Goal: Information Seeking & Learning: Learn about a topic

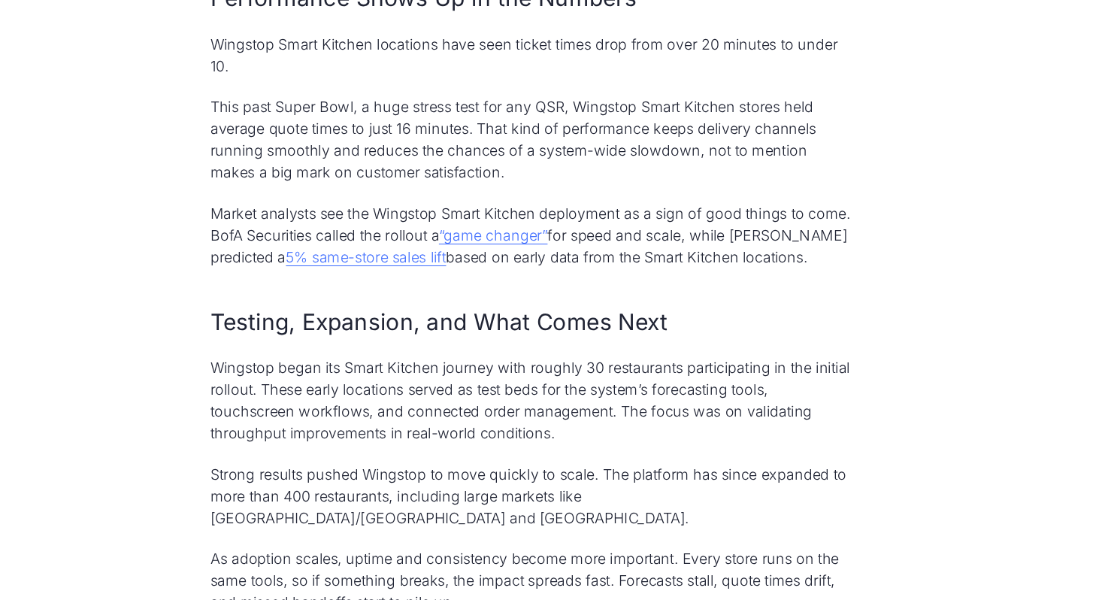
scroll to position [2684, 0]
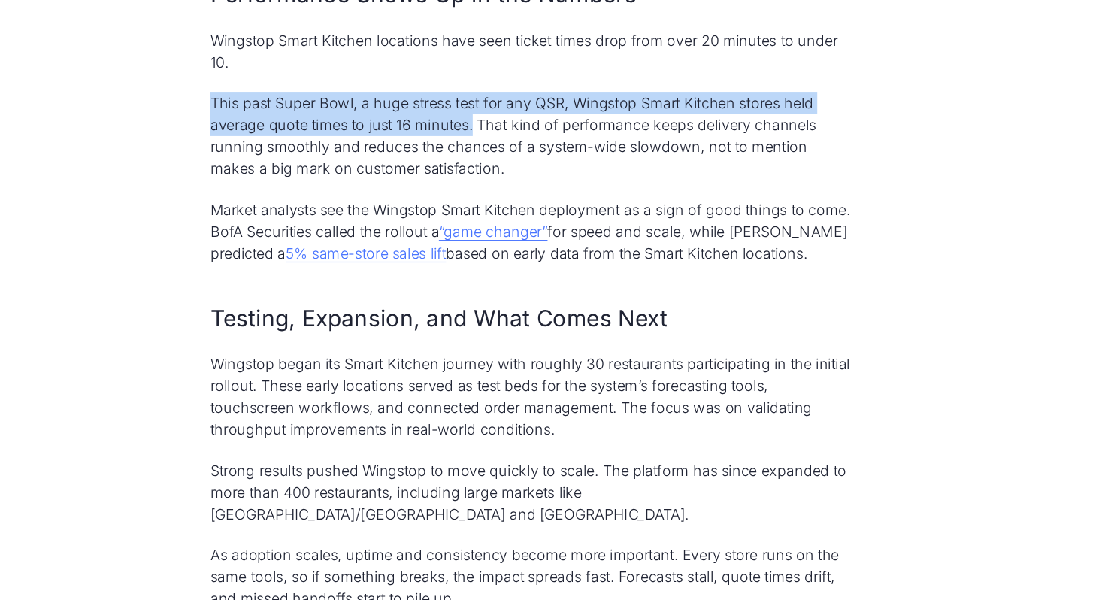
drag, startPoint x: 255, startPoint y: 134, endPoint x: 498, endPoint y: 154, distance: 243.5
click at [498, 154] on p "This past Super Bowl, a huge stress test for any QSR, Wingstop Smart Kitchen st…" at bounding box center [552, 166] width 601 height 81
click at [631, 263] on p "Market analysts see the Wingstop Smart Kitchen deployment as a sign of good thi…" at bounding box center [552, 255] width 601 height 61
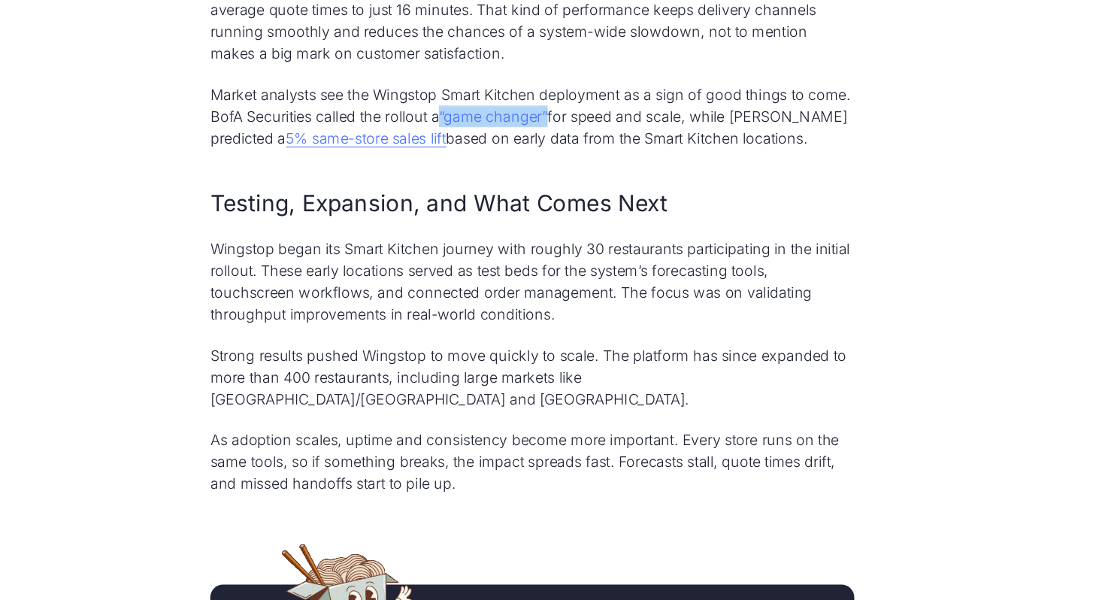
scroll to position [2791, 0]
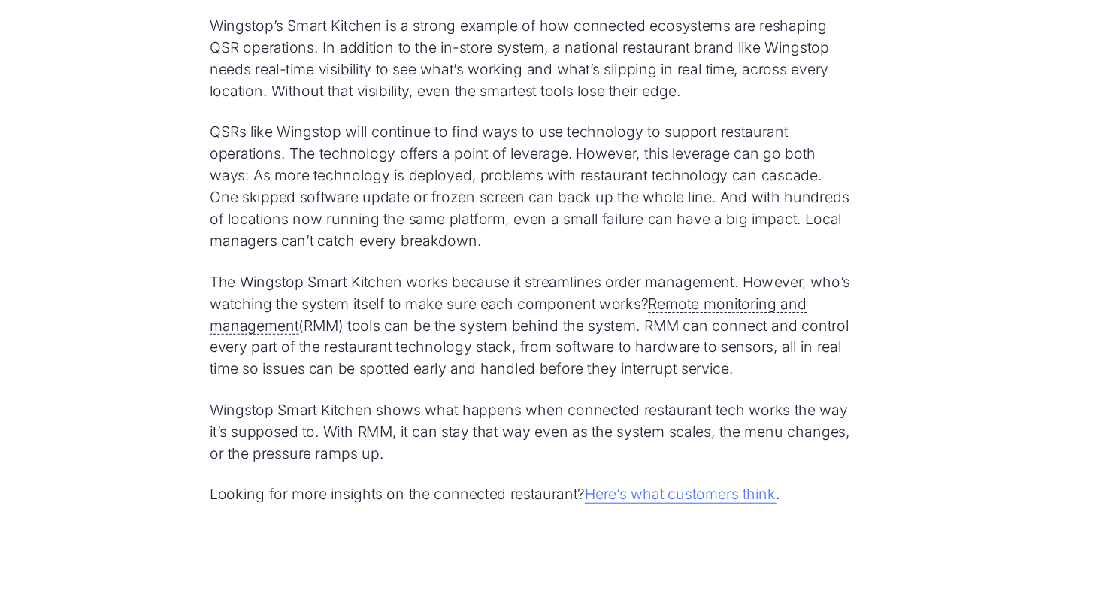
scroll to position [3728, 0]
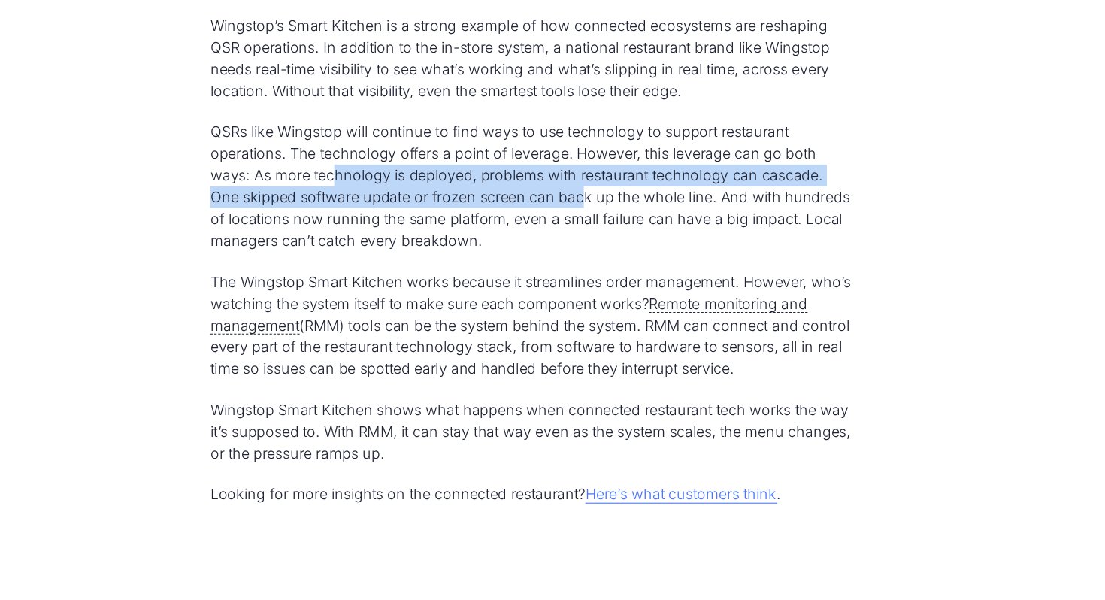
drag, startPoint x: 370, startPoint y: 183, endPoint x: 595, endPoint y: 206, distance: 225.8
click at [596, 207] on p "QSRs like Wingstop will continue to find ways to use technology to support rest…" at bounding box center [552, 214] width 601 height 122
click at [509, 208] on p "QSRs like Wingstop will continue to find ways to use technology to support rest…" at bounding box center [552, 214] width 601 height 122
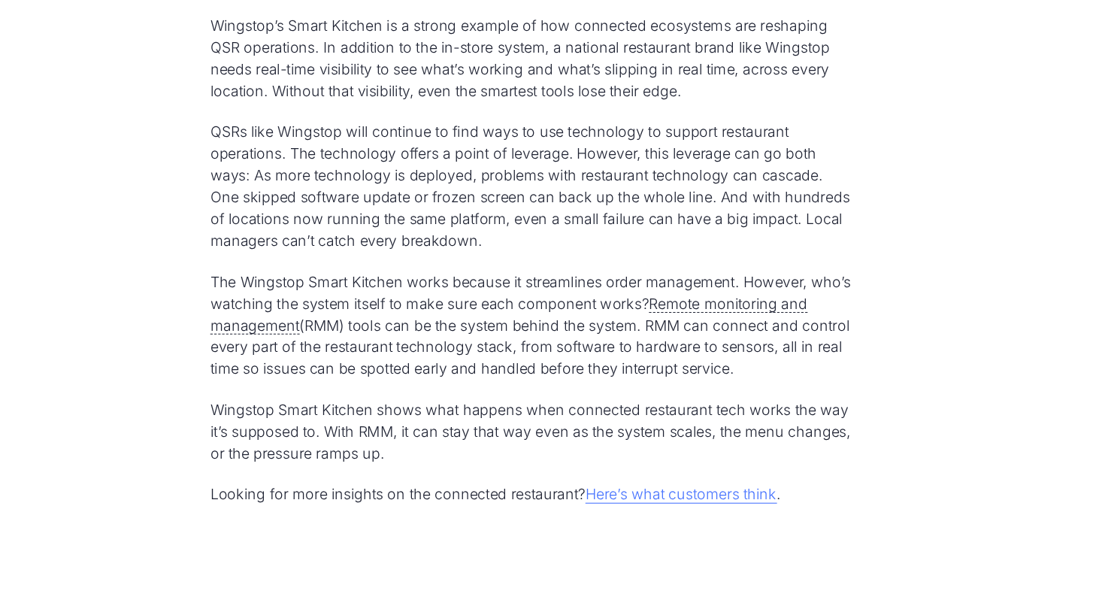
drag, startPoint x: 556, startPoint y: 216, endPoint x: 559, endPoint y: 228, distance: 11.7
click at [559, 228] on p "QSRs like Wingstop will continue to find ways to use technology to support rest…" at bounding box center [552, 214] width 601 height 122
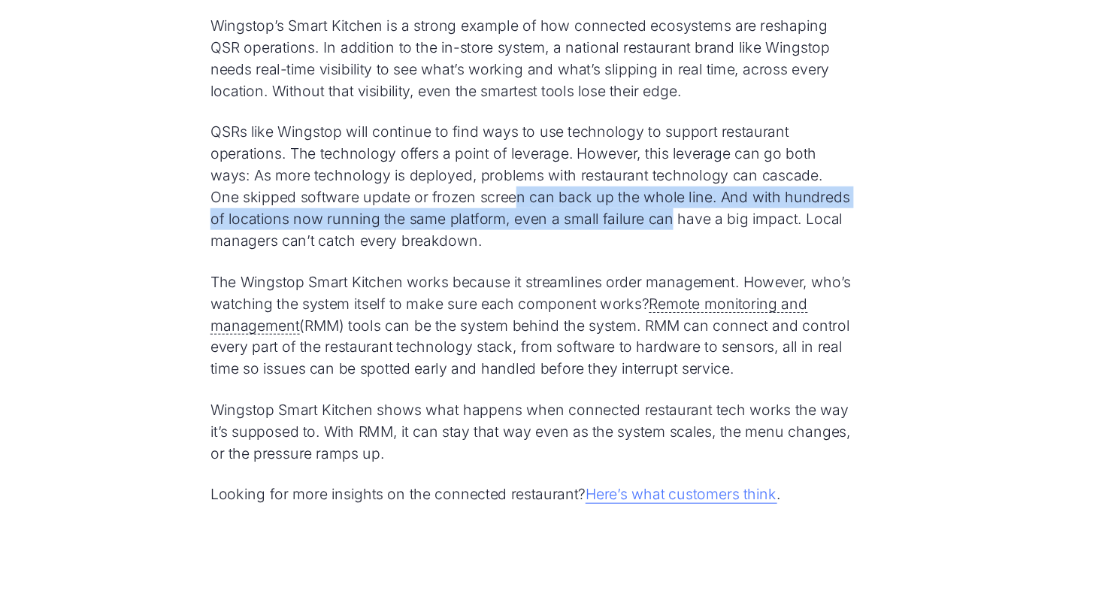
drag, startPoint x: 535, startPoint y: 211, endPoint x: 681, endPoint y: 218, distance: 145.9
click at [682, 218] on p "QSRs like Wingstop will continue to find ways to use technology to support rest…" at bounding box center [552, 214] width 601 height 122
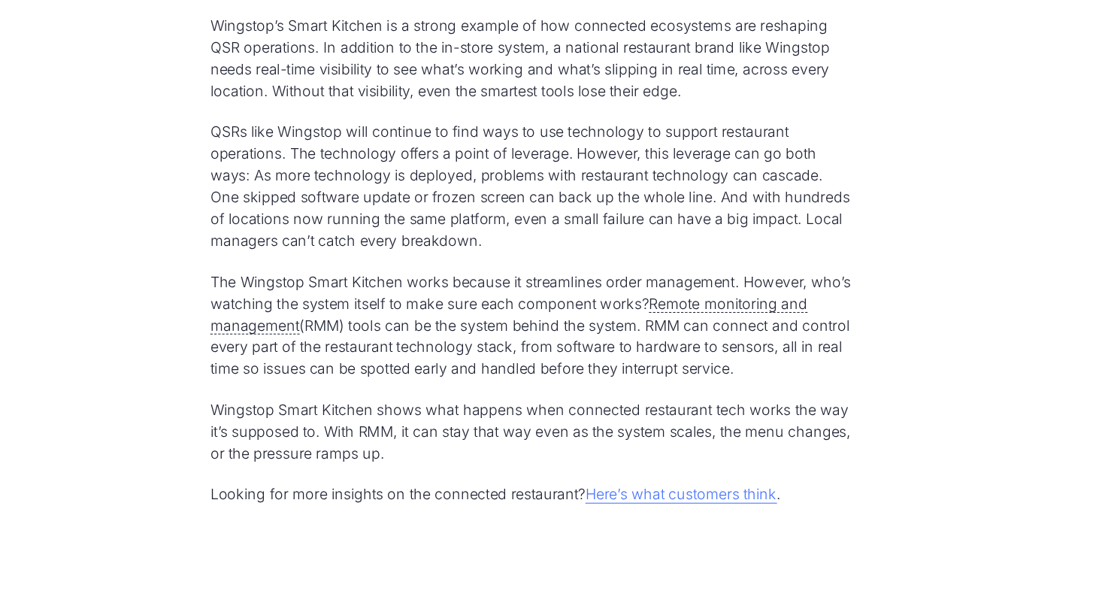
click at [606, 230] on p "QSRs like Wingstop will continue to find ways to use technology to support rest…" at bounding box center [552, 214] width 601 height 122
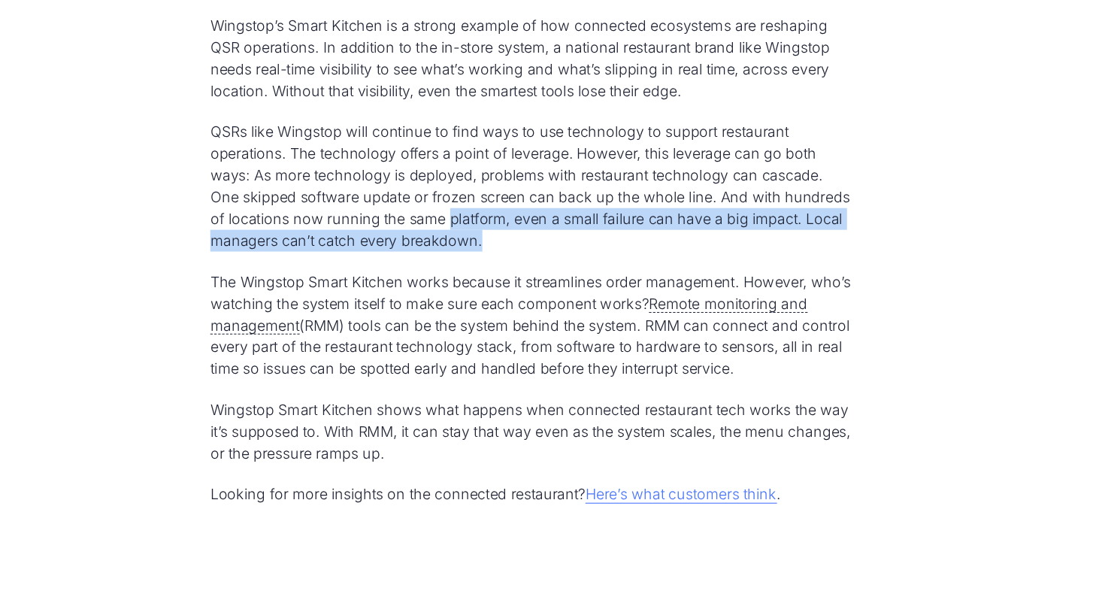
drag, startPoint x: 598, startPoint y: 247, endPoint x: 476, endPoint y: 233, distance: 122.6
click at [476, 233] on p "QSRs like Wingstop will continue to find ways to use technology to support rest…" at bounding box center [552, 214] width 601 height 122
click at [505, 266] on div "Smart Kitchens Need Real-Time Visibility Wingstop’s Smart Kitchen is a strong e…" at bounding box center [552, 258] width 601 height 505
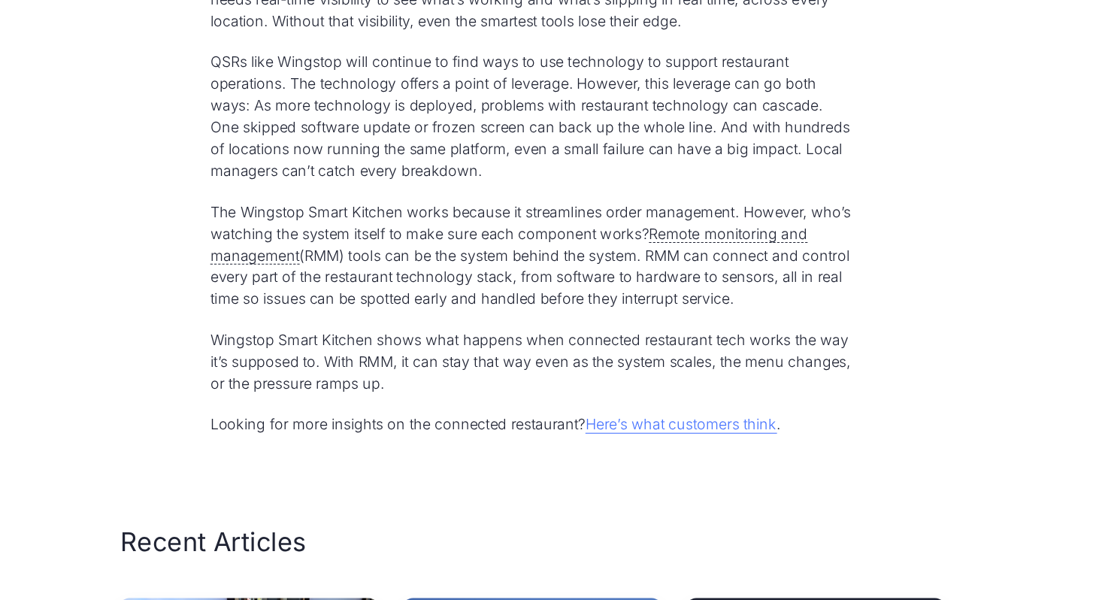
scroll to position [3796, 0]
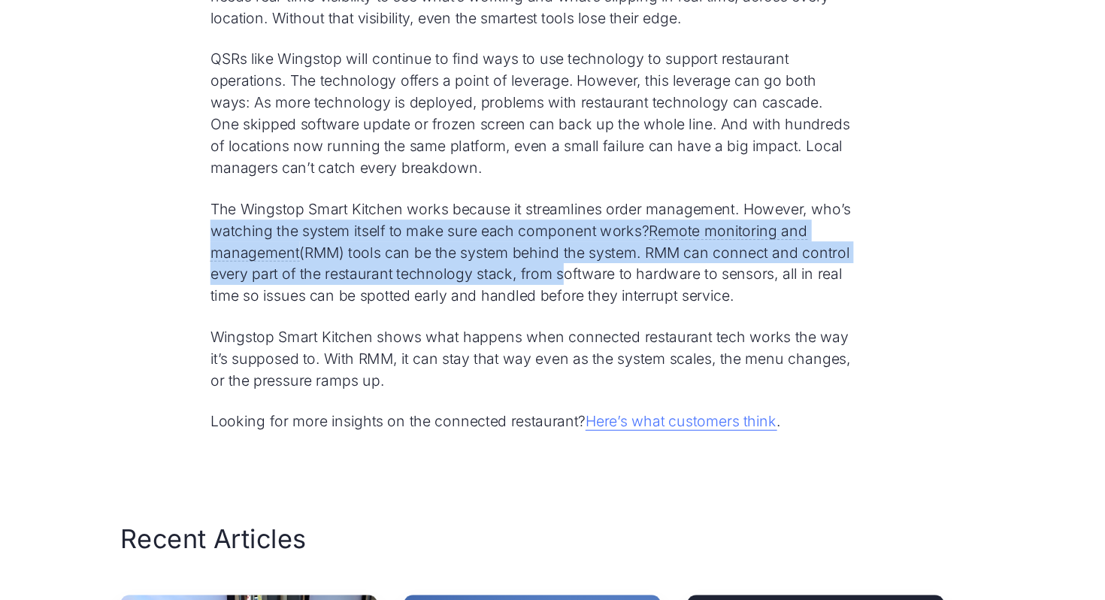
drag, startPoint x: 249, startPoint y: 230, endPoint x: 618, endPoint y: 274, distance: 370.8
click at [618, 274] on p "The Wingstop Smart Kitchen works because it streamlines order management. Howev…" at bounding box center [552, 275] width 601 height 101
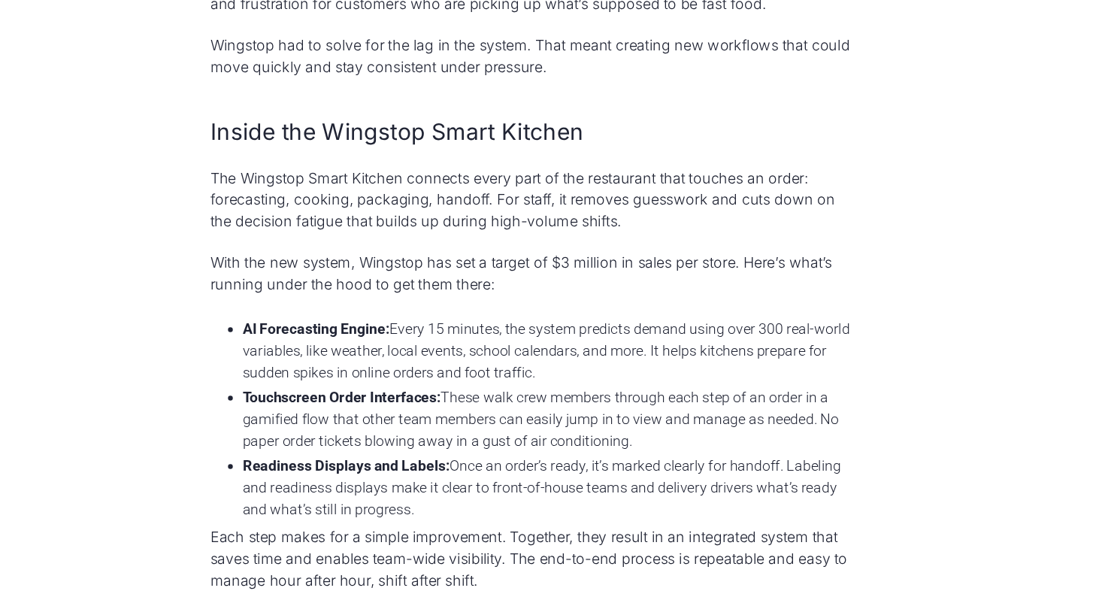
scroll to position [1566, 0]
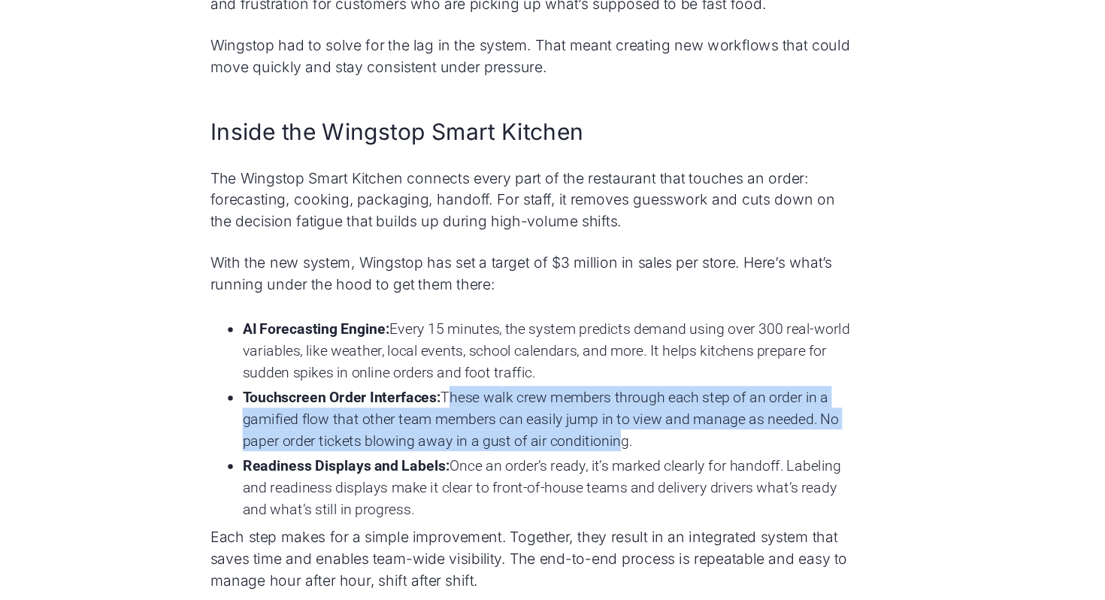
drag, startPoint x: 477, startPoint y: 407, endPoint x: 640, endPoint y: 454, distance: 169.6
click at [640, 454] on li "Touchscreen Order Interfaces: These walk crew members through each step of an o…" at bounding box center [567, 430] width 571 height 61
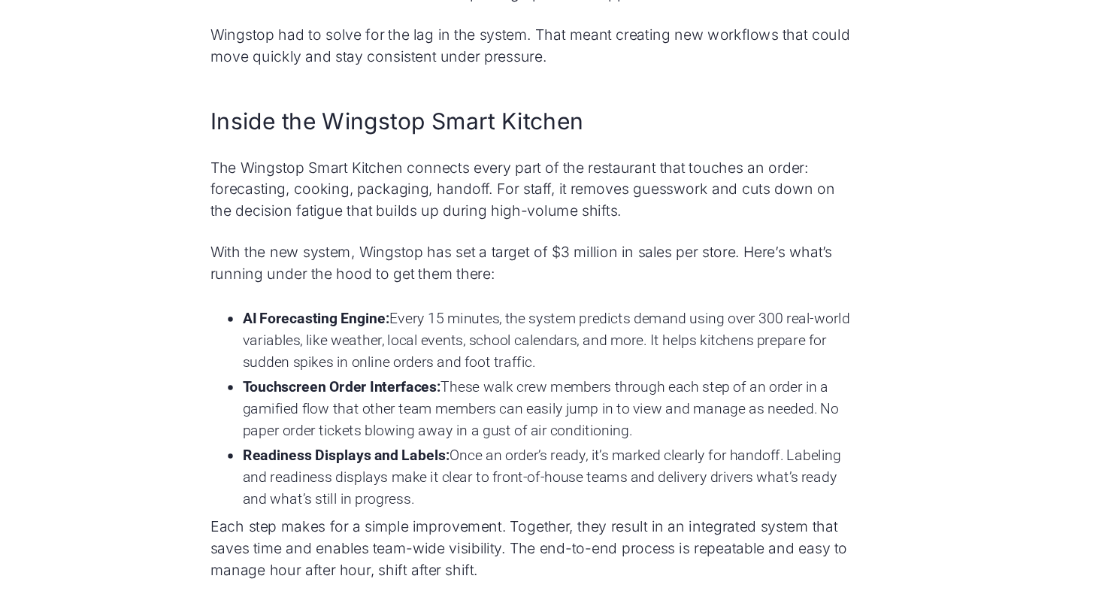
scroll to position [1577, 0]
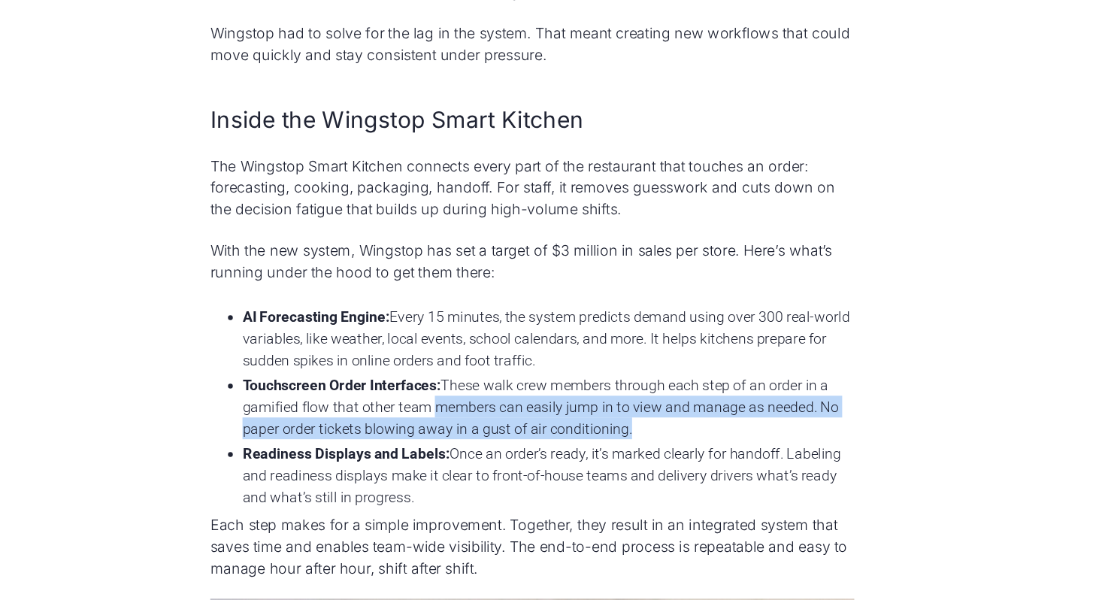
drag, startPoint x: 670, startPoint y: 440, endPoint x: 464, endPoint y: 410, distance: 208.8
click at [464, 410] on li "Touchscreen Order Interfaces: These walk crew members through each step of an o…" at bounding box center [567, 418] width 571 height 61
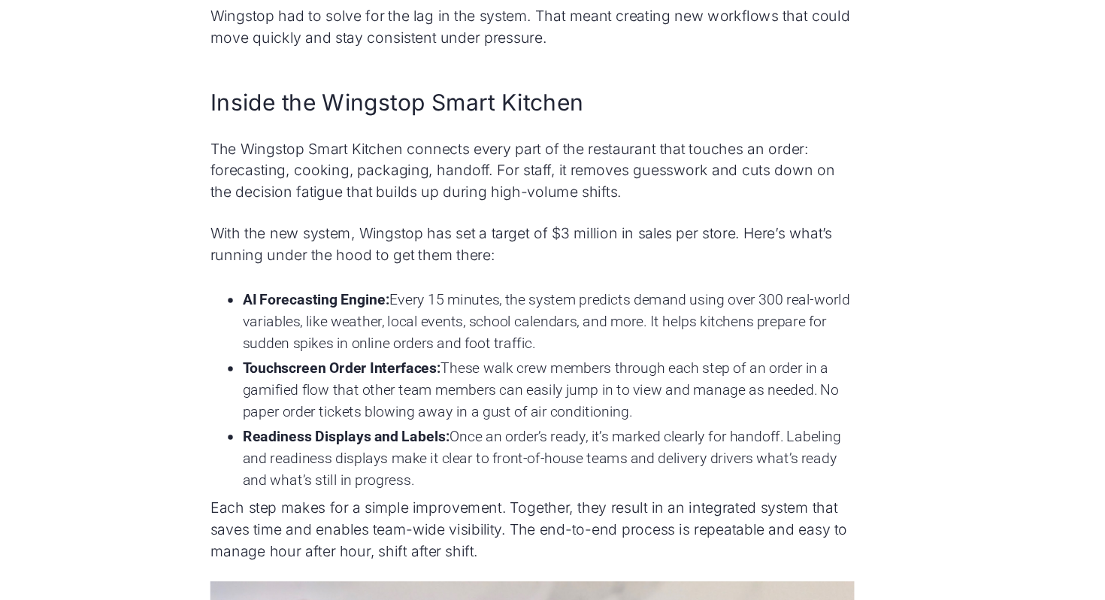
scroll to position [1595, 0]
